Goal: Information Seeking & Learning: Learn about a topic

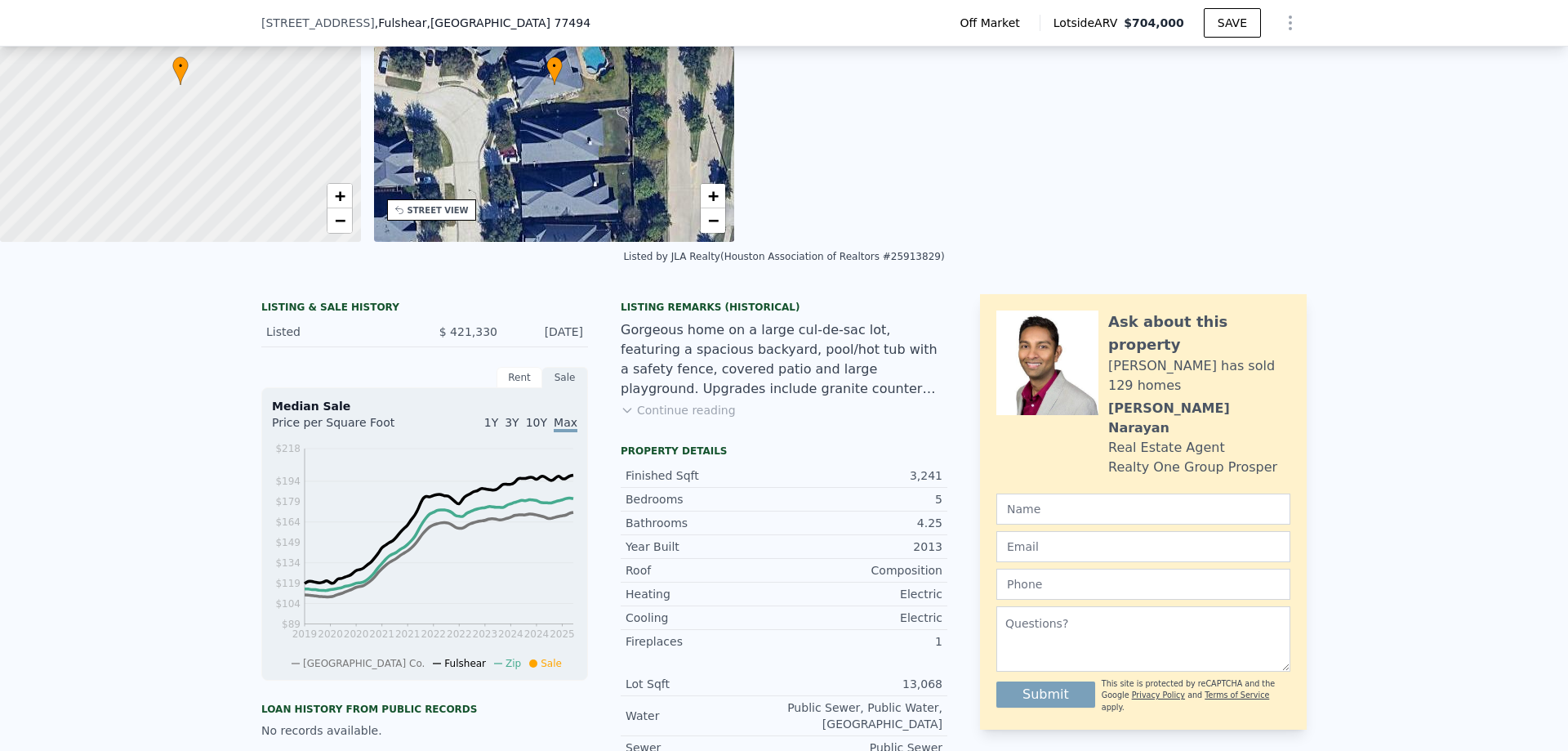
scroll to position [408, 0]
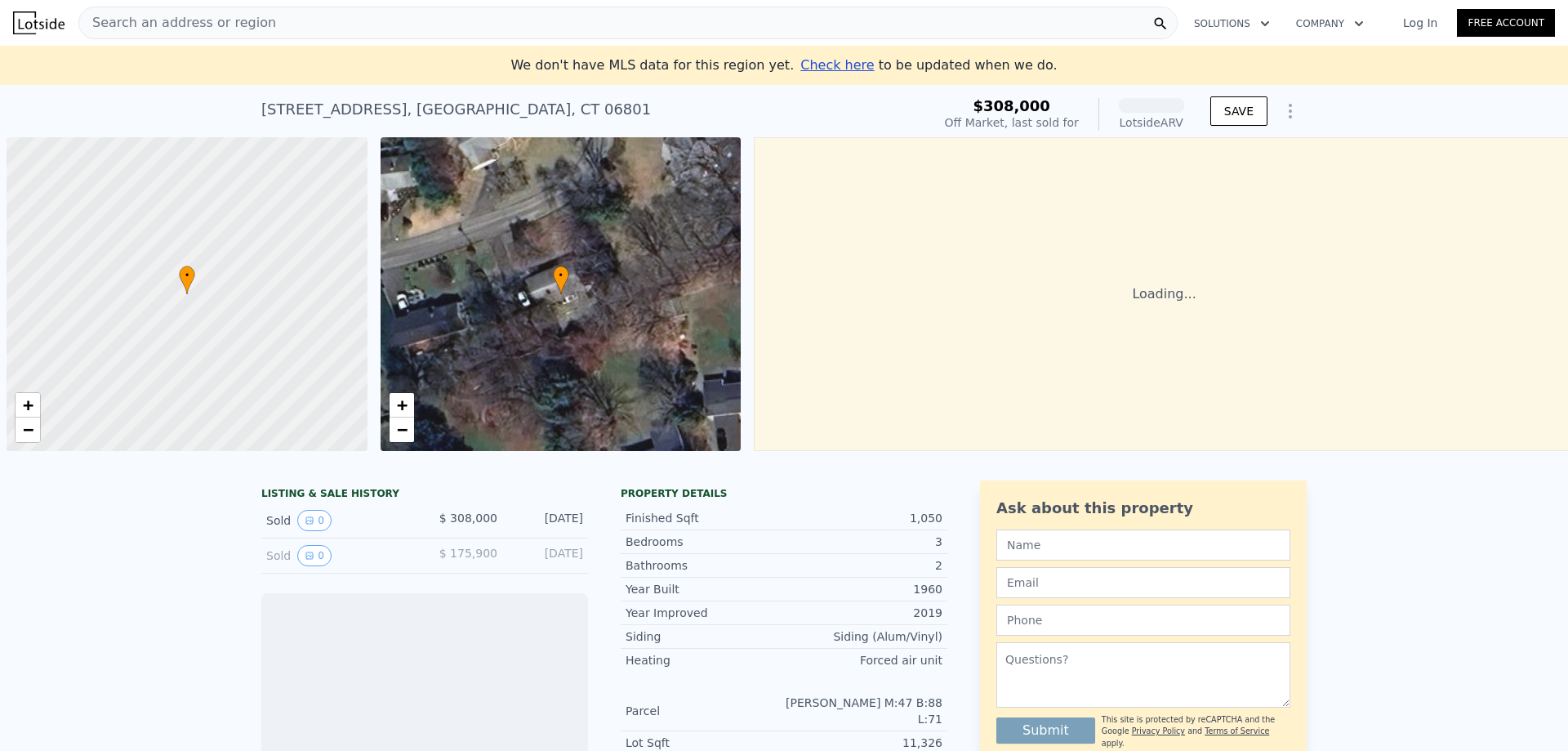
scroll to position [0, 6]
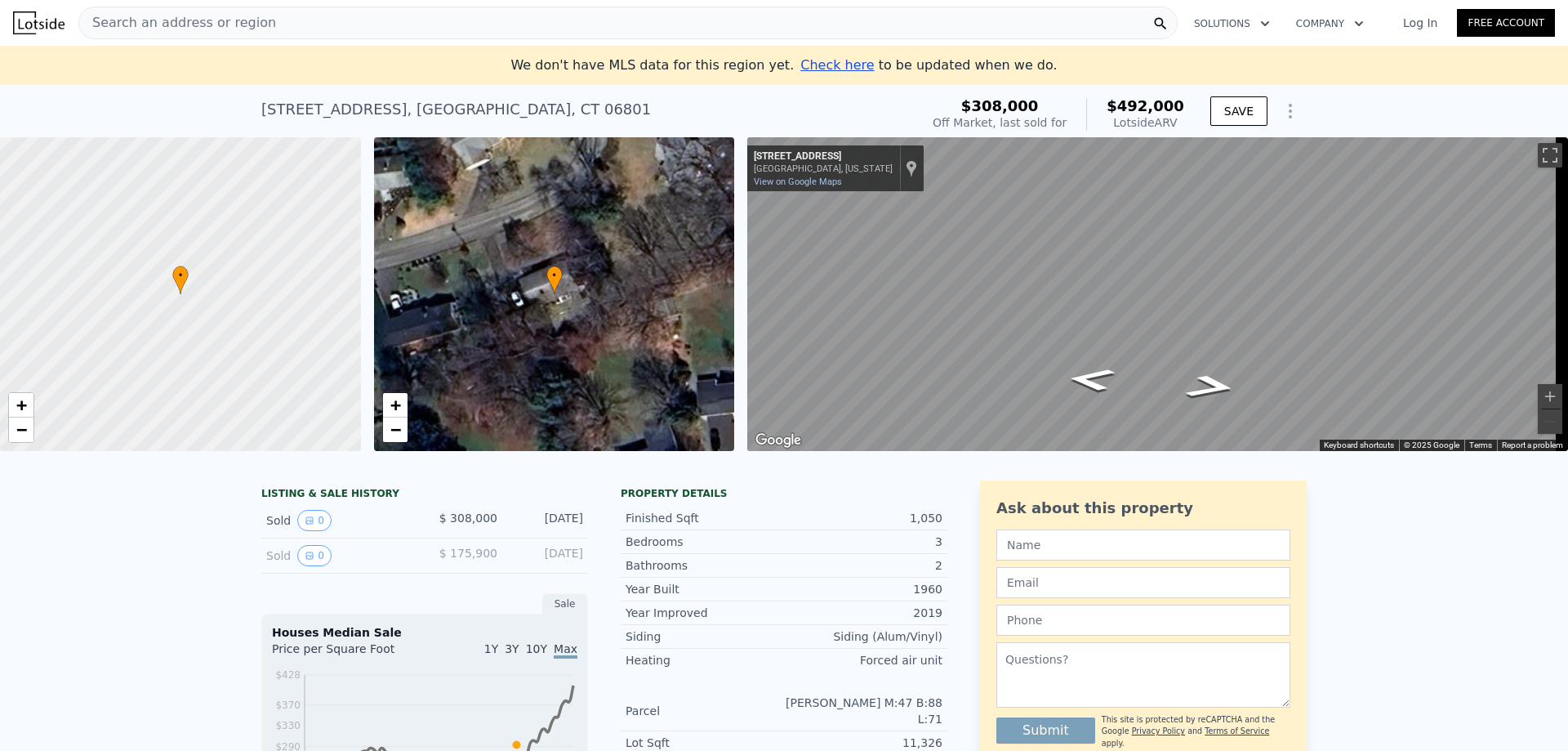
click at [291, 561] on div "Sold 0" at bounding box center [339, 556] width 146 height 21
click at [307, 566] on button "0" at bounding box center [314, 556] width 35 height 21
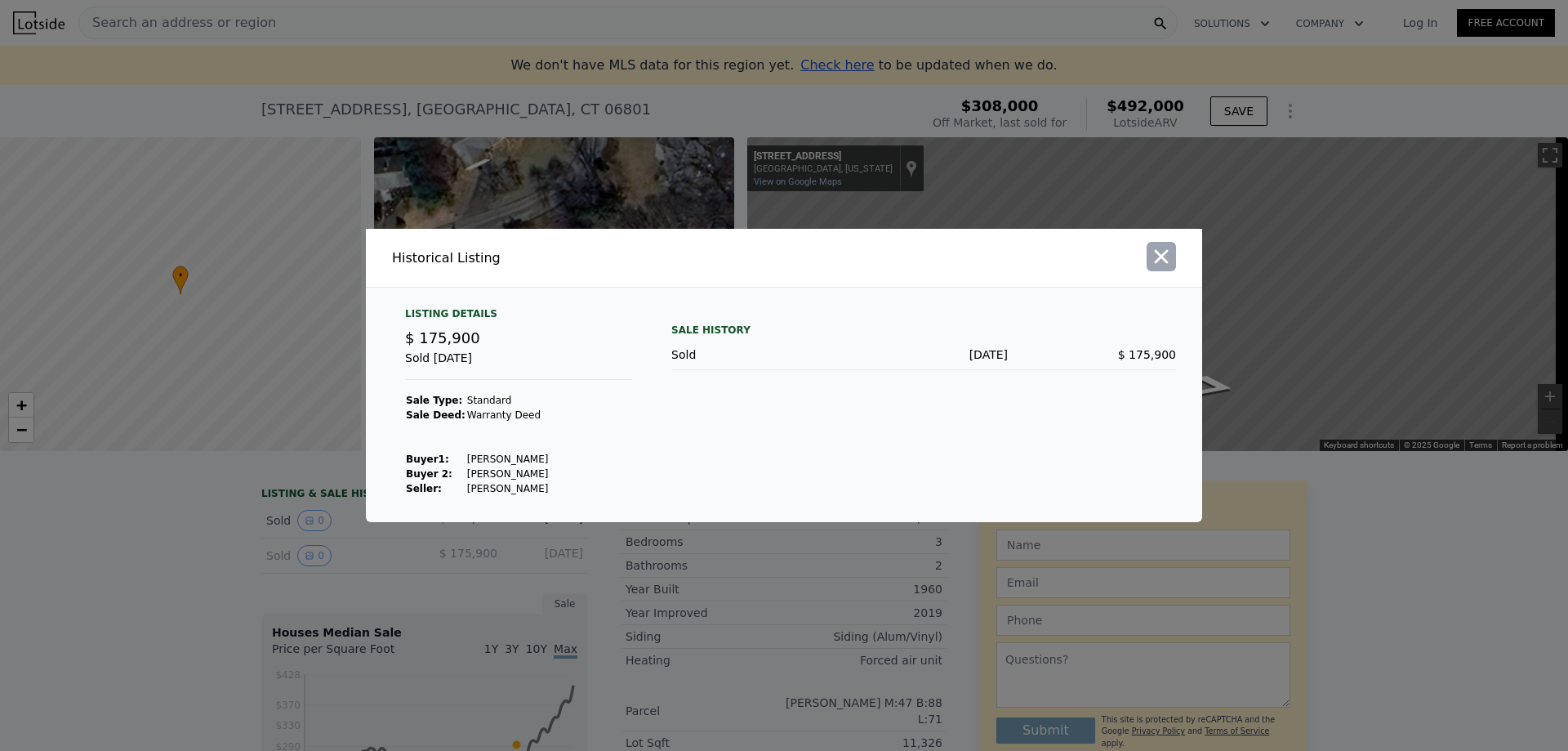
click at [1162, 261] on icon "button" at bounding box center [1162, 257] width 23 height 23
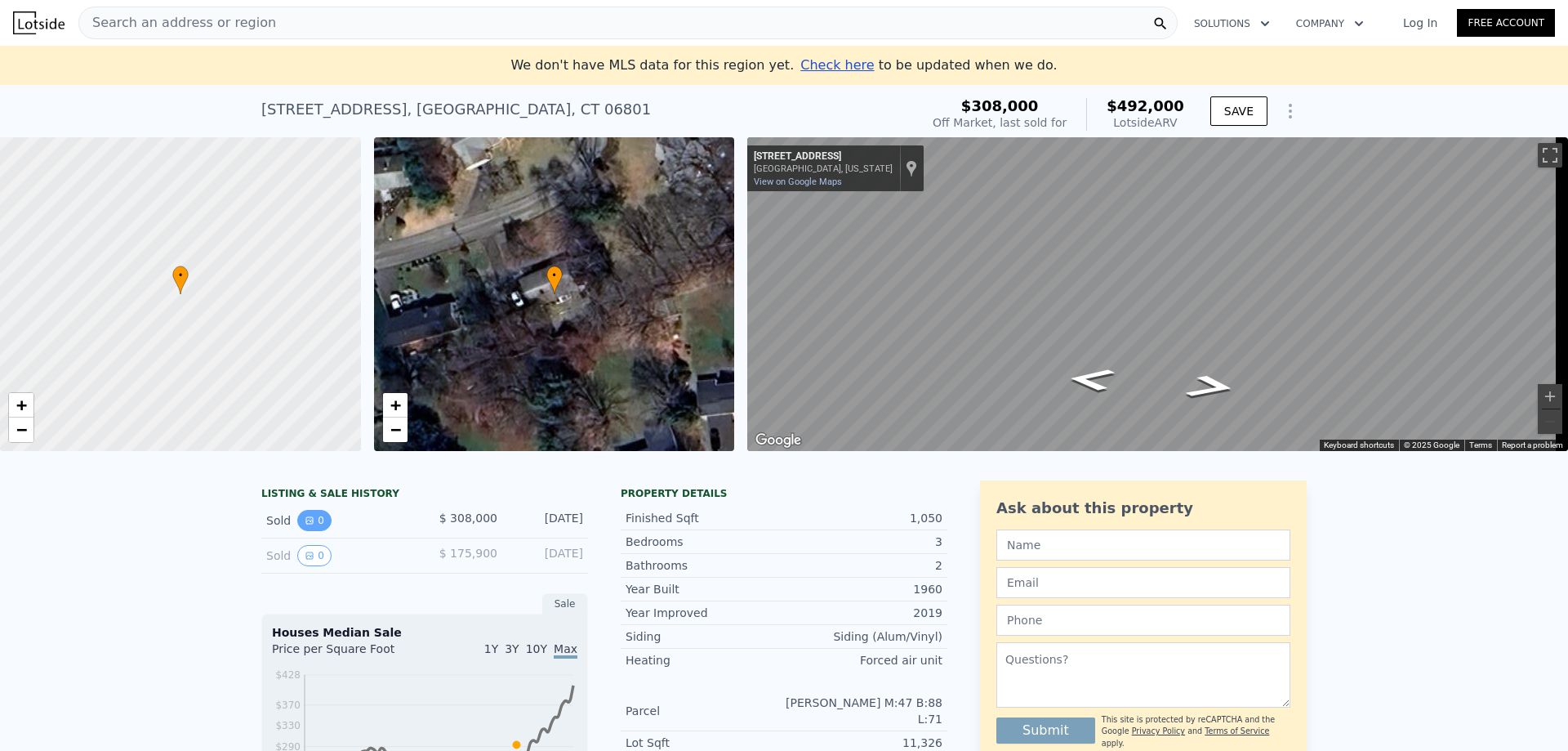
click at [319, 531] on button "0" at bounding box center [314, 520] width 35 height 21
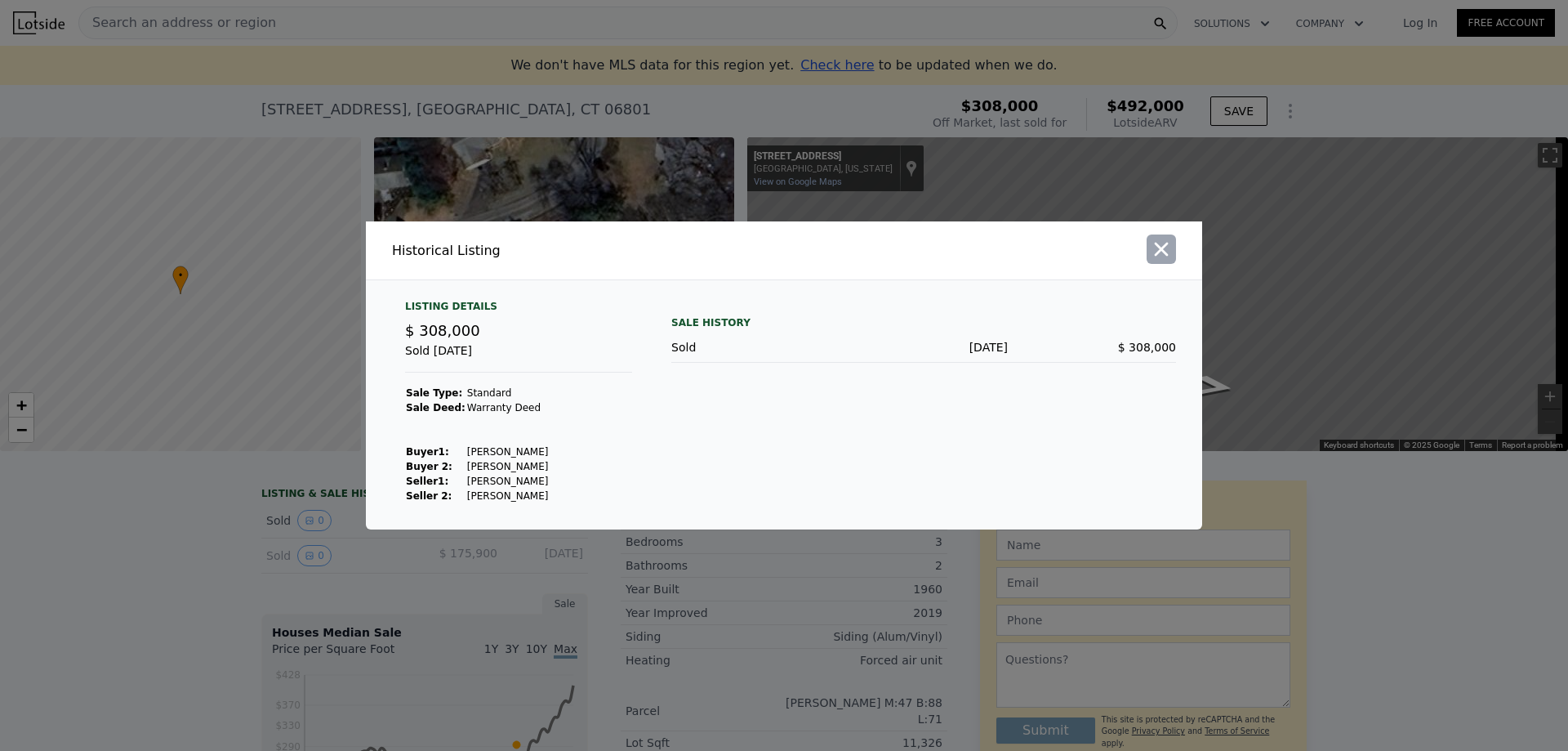
click at [1164, 253] on icon "button" at bounding box center [1162, 249] width 14 height 14
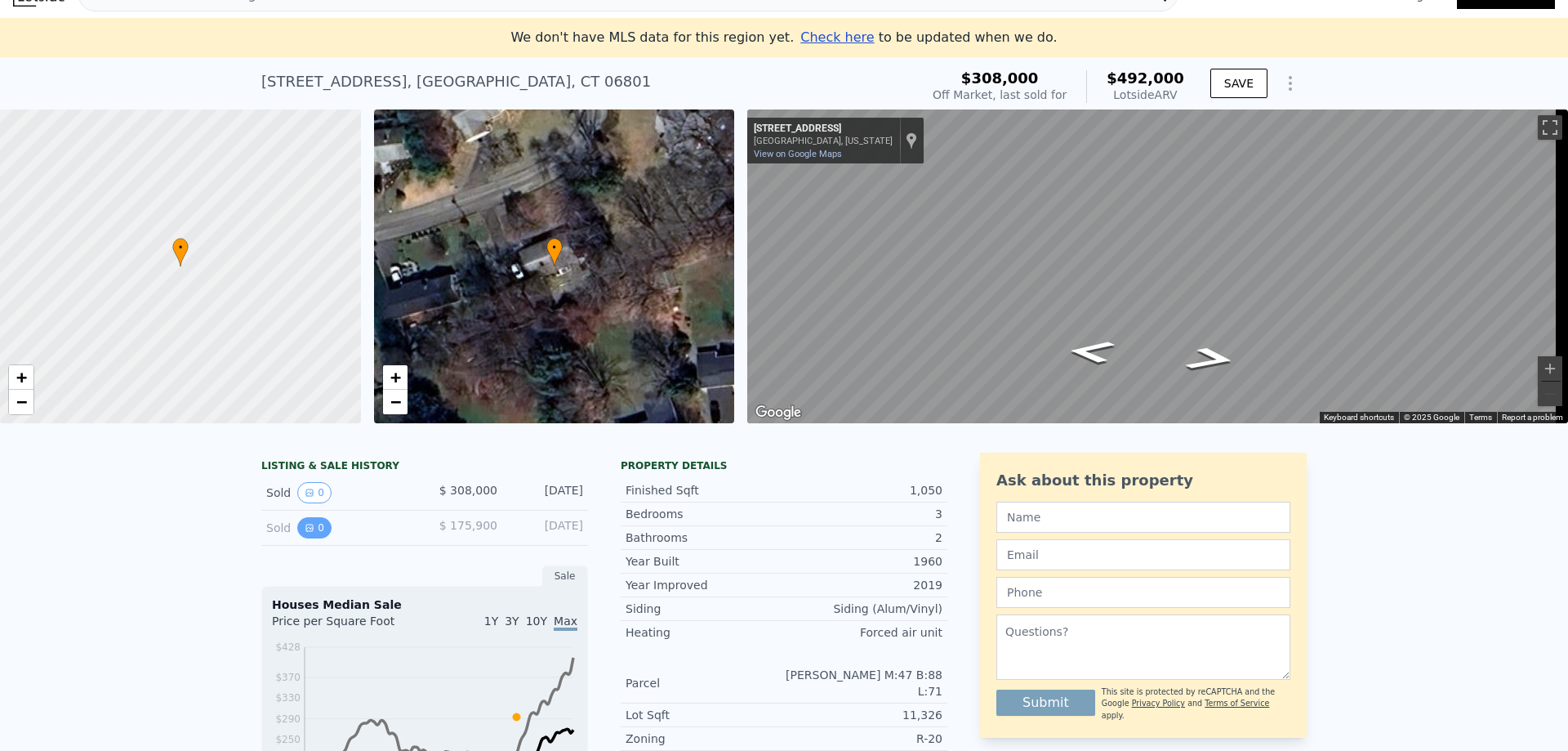
scroll to position [0, 0]
